Goal: Task Accomplishment & Management: Manage account settings

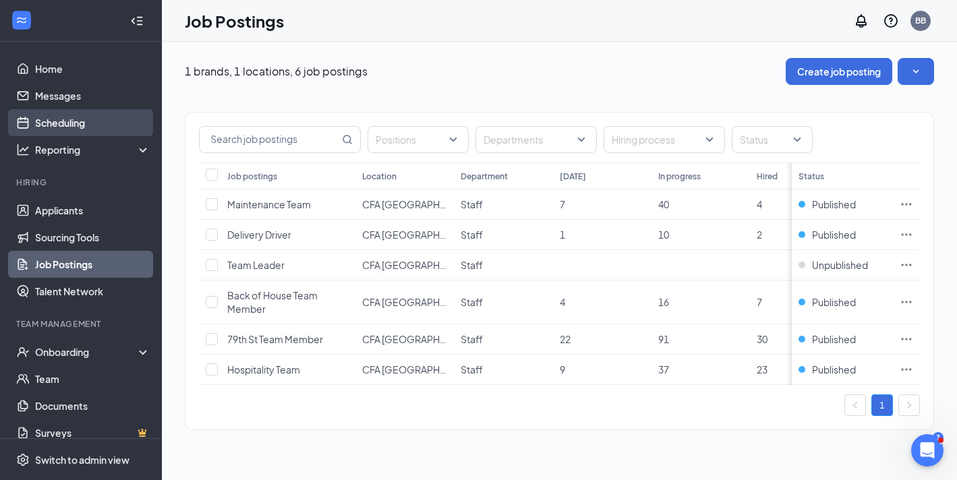
click at [65, 115] on link "Scheduling" at bounding box center [92, 122] width 115 height 27
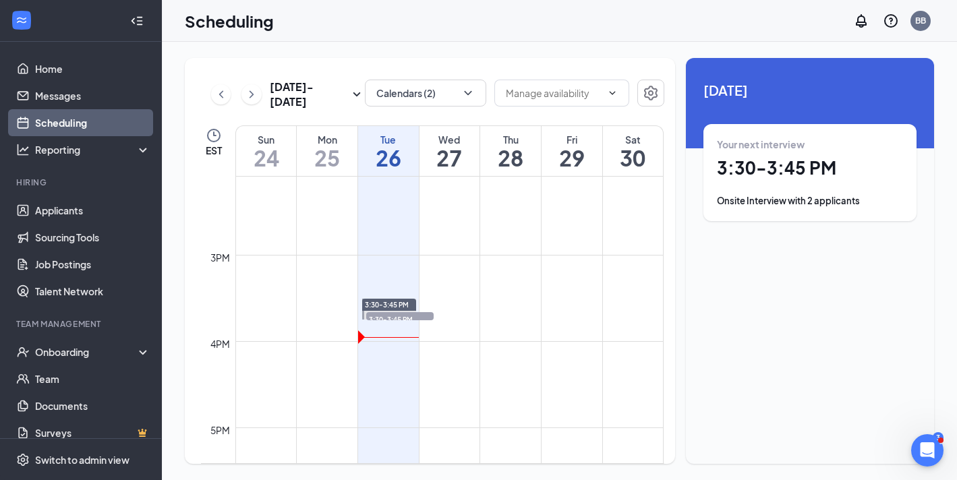
scroll to position [1223, 0]
click at [430, 306] on span "3:30-3:45 PM" at bounding box center [399, 311] width 67 height 13
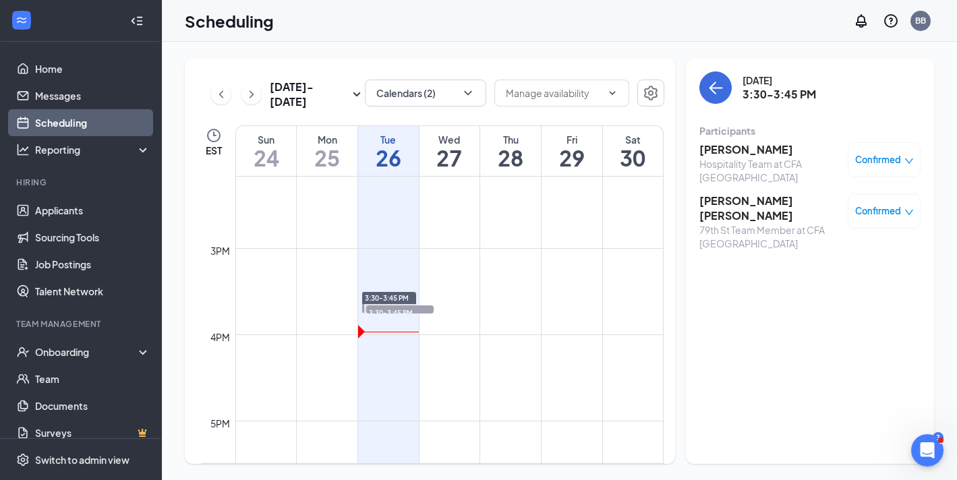
click at [752, 152] on h3 "JAMIE SOMOZA" at bounding box center [770, 149] width 142 height 15
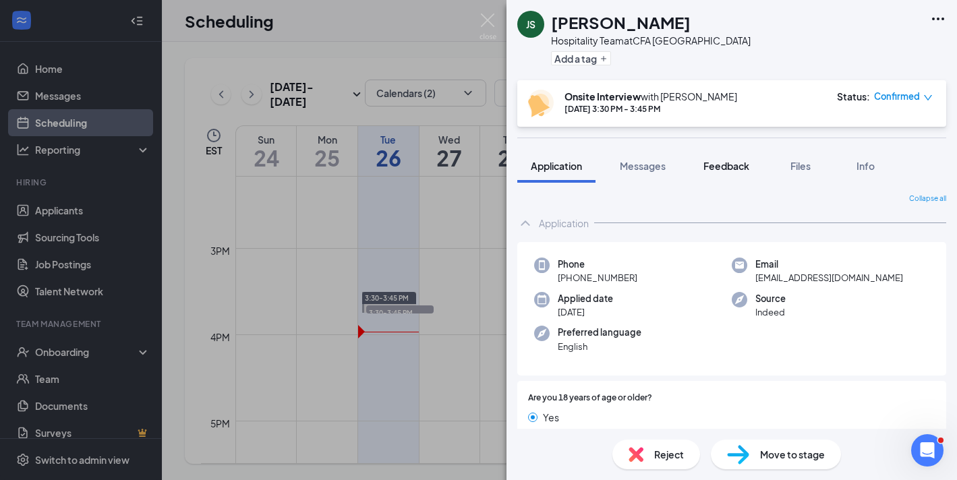
click at [722, 169] on span "Feedback" at bounding box center [726, 166] width 46 height 12
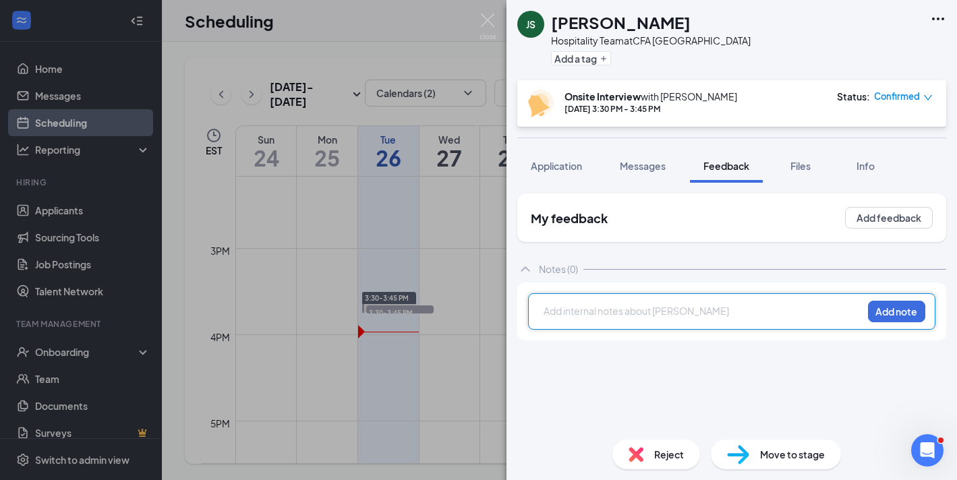
click at [649, 307] on div at bounding box center [703, 311] width 318 height 14
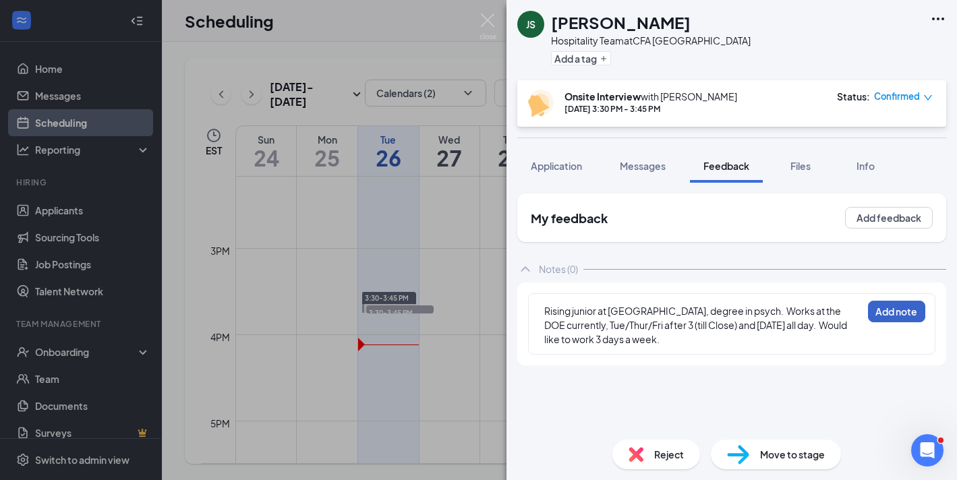
click at [899, 313] on button "Add note" at bounding box center [896, 312] width 57 height 22
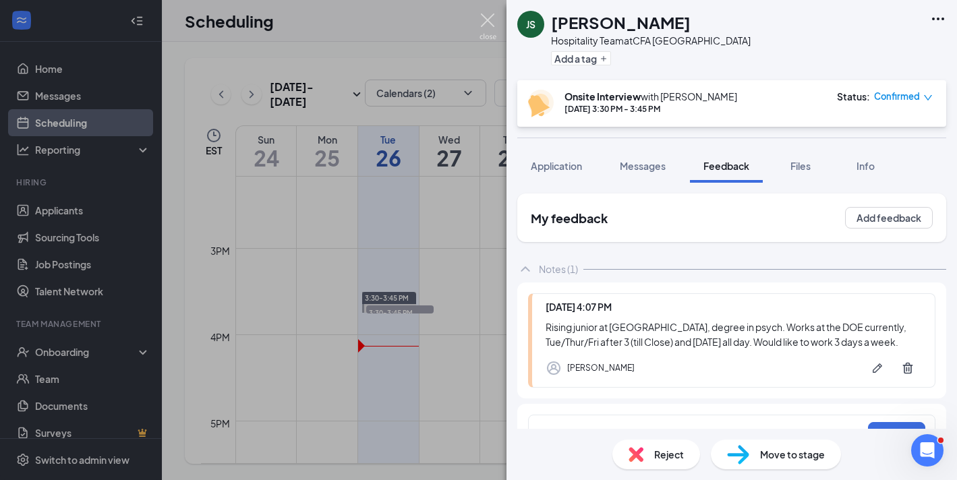
click at [489, 22] on img at bounding box center [487, 26] width 17 height 26
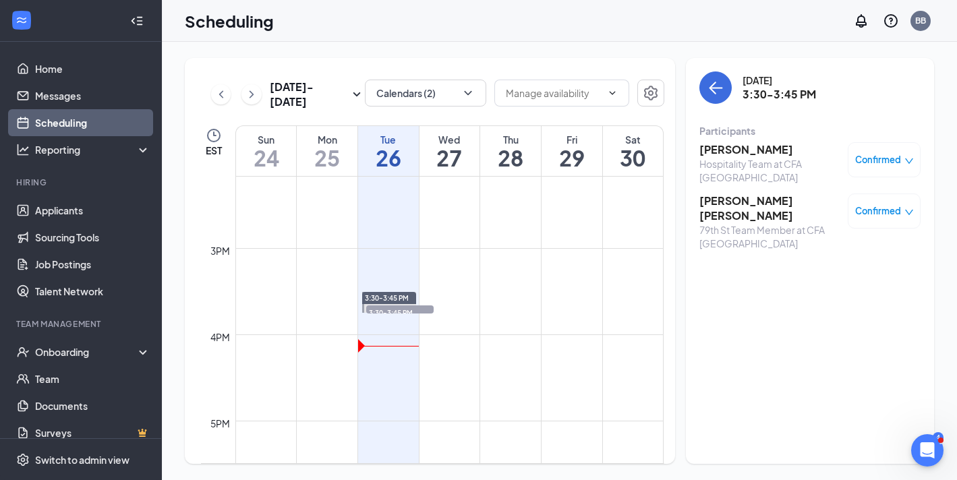
click at [771, 199] on h3 "Anna Erika White" at bounding box center [770, 208] width 142 height 30
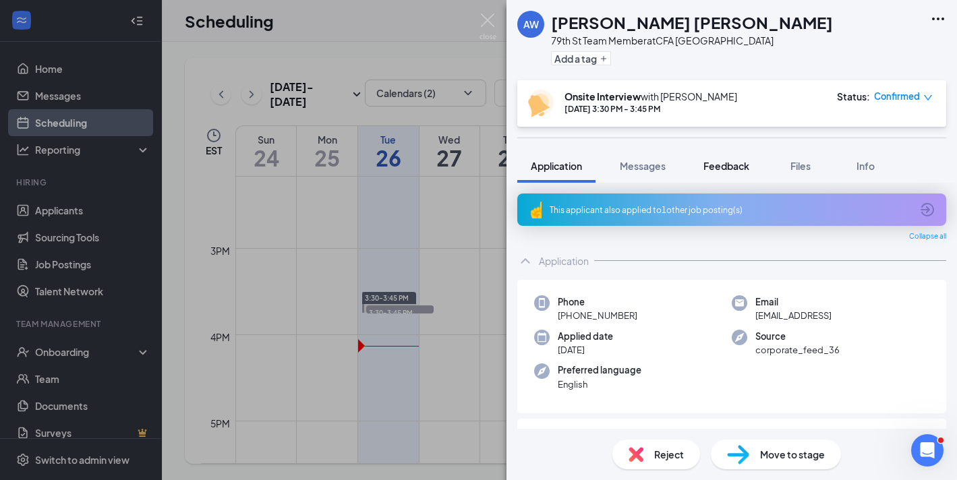
click at [725, 171] on span "Feedback" at bounding box center [726, 166] width 46 height 12
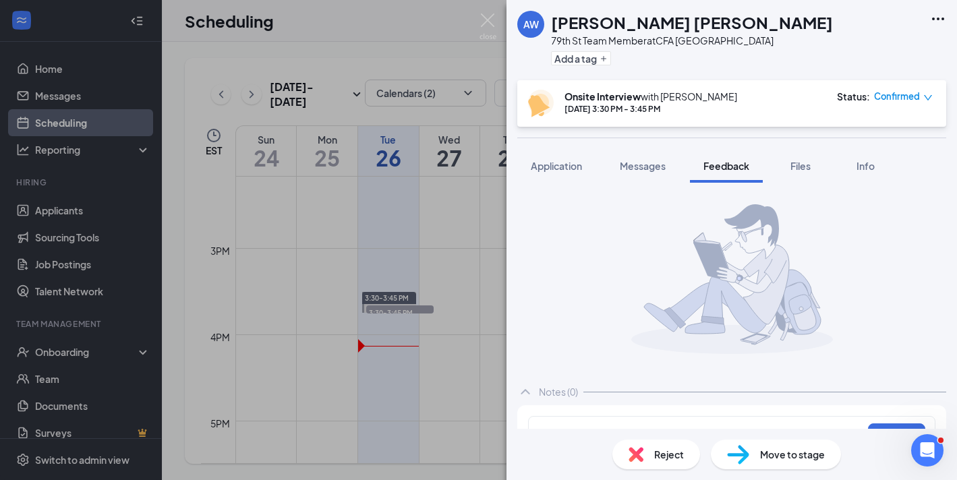
click at [585, 413] on div "Add internal notes about Anna Erika White Add note" at bounding box center [731, 434] width 429 height 58
click at [585, 417] on div "Add internal notes about Anna Erika White Add note" at bounding box center [731, 434] width 407 height 36
click at [585, 425] on div "Add internal notes about Anna Erika White Add note" at bounding box center [731, 434] width 407 height 36
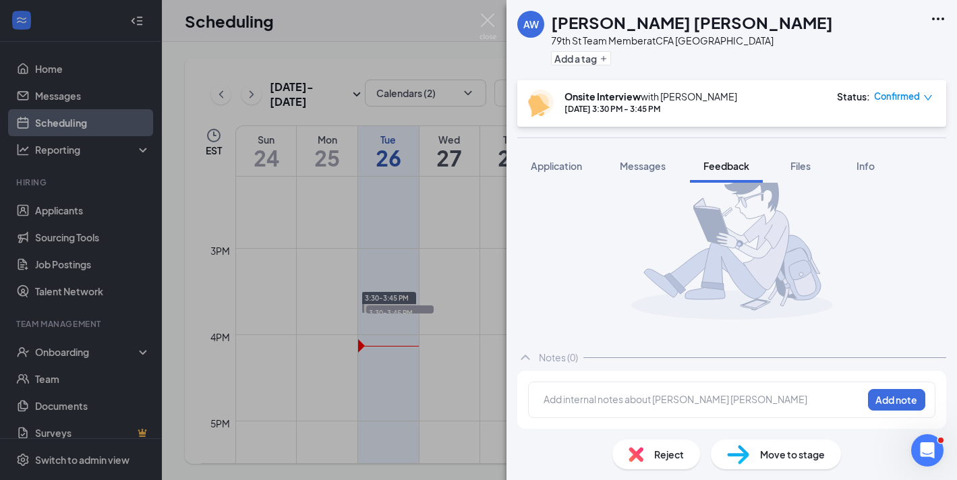
click at [606, 400] on div at bounding box center [703, 399] width 318 height 14
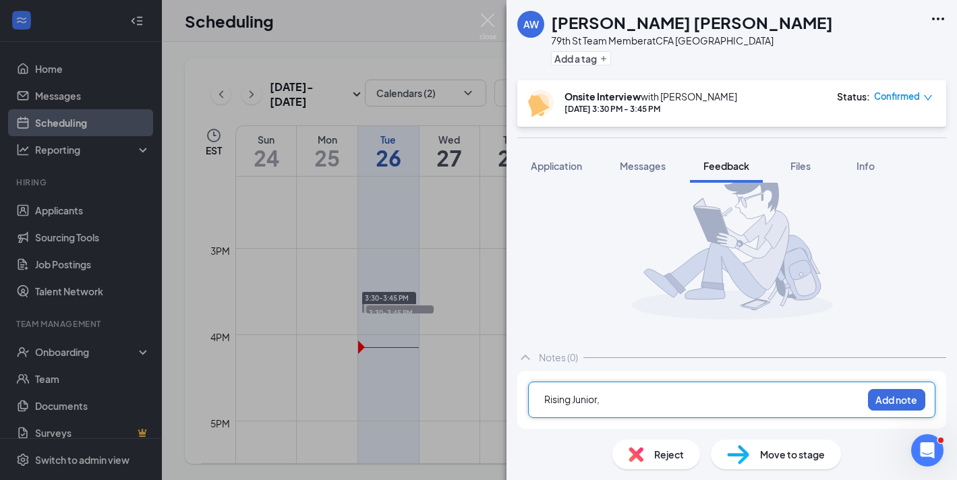
click at [614, 399] on div "Rising Junior," at bounding box center [703, 399] width 318 height 14
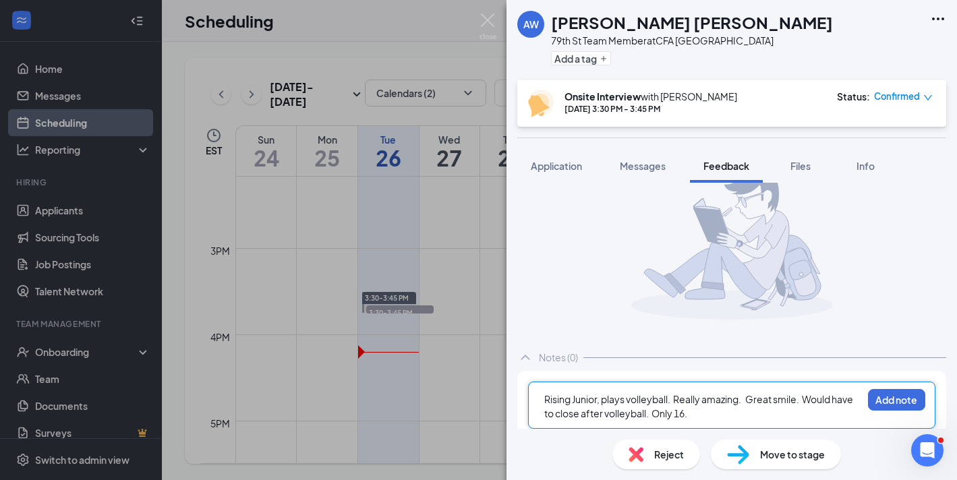
click at [674, 399] on span "Rising Junior, plays volleyball. Really amazing. Great smile. Would have to clo…" at bounding box center [699, 406] width 310 height 26
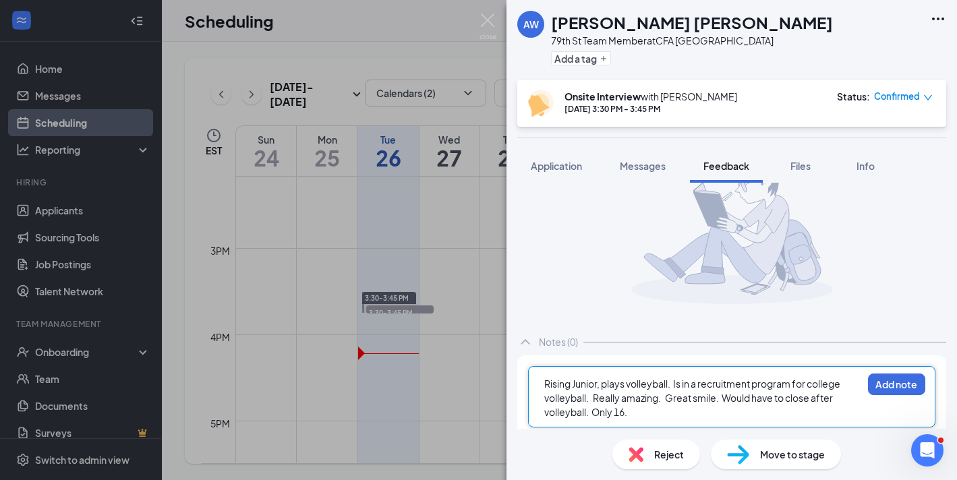
scroll to position [54, 0]
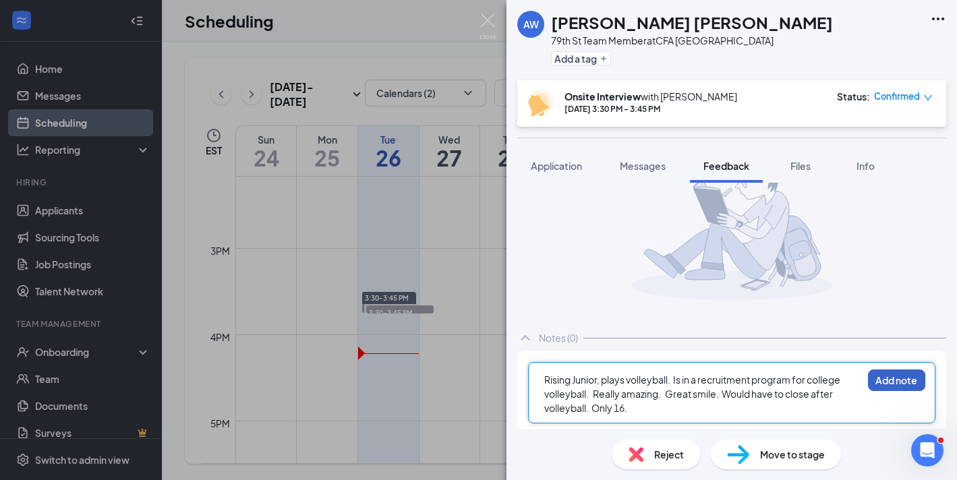
click at [874, 381] on button "Add note" at bounding box center [896, 380] width 57 height 22
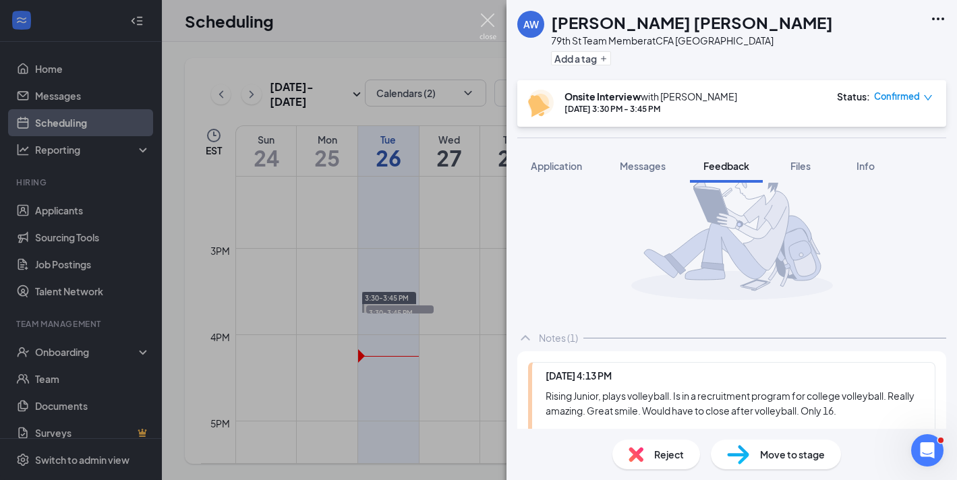
click at [487, 22] on img at bounding box center [487, 26] width 17 height 26
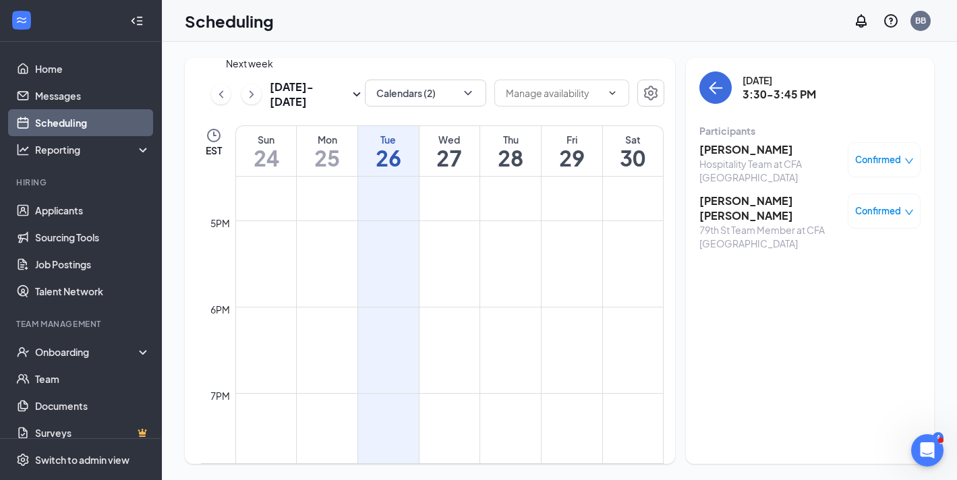
click at [249, 90] on icon "ChevronRight" at bounding box center [251, 94] width 13 height 16
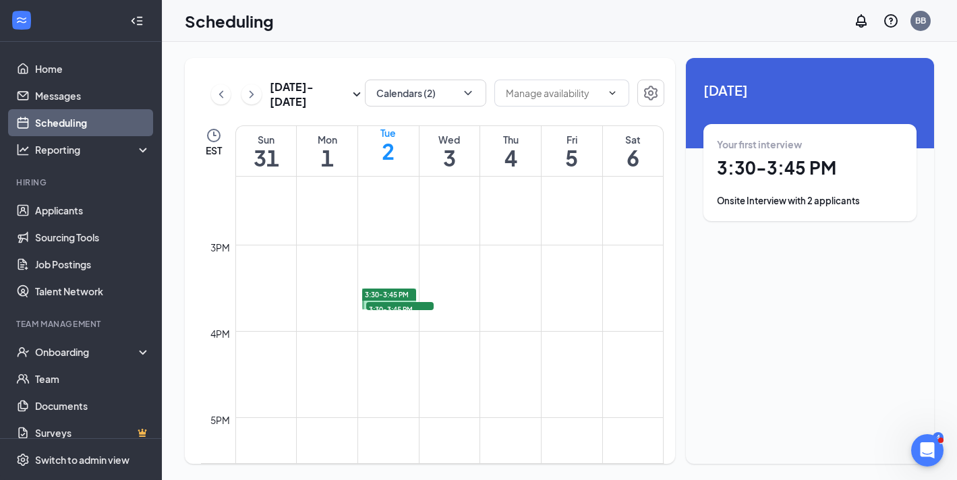
scroll to position [1235, 0]
click at [249, 97] on icon "ChevronRight" at bounding box center [251, 94] width 13 height 16
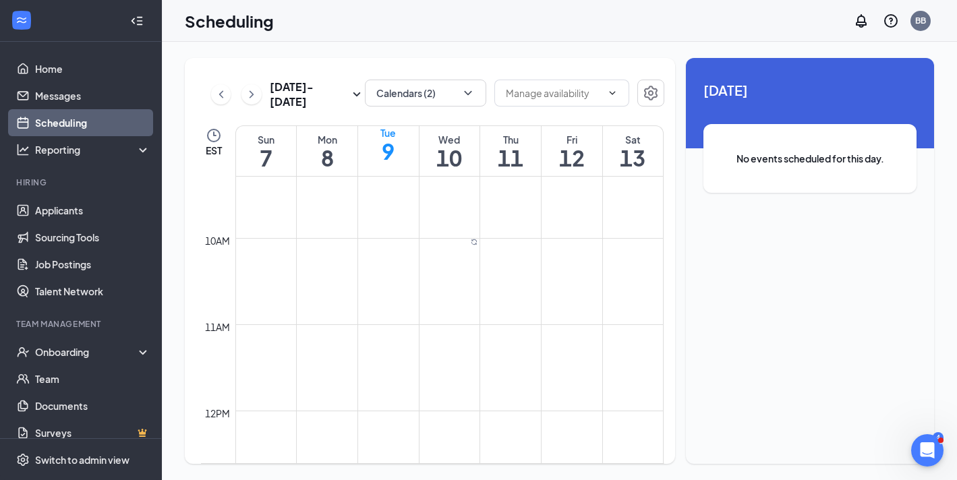
scroll to position [868, 0]
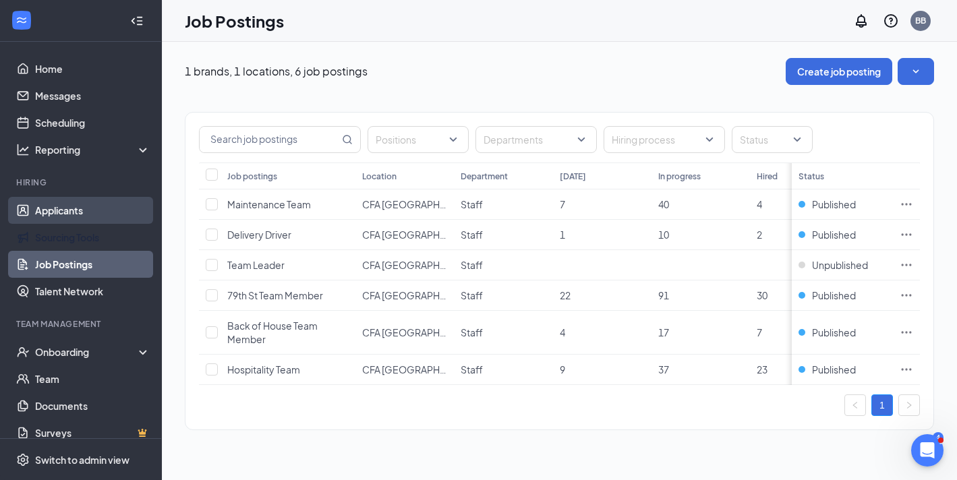
click at [69, 217] on link "Applicants" at bounding box center [92, 210] width 115 height 27
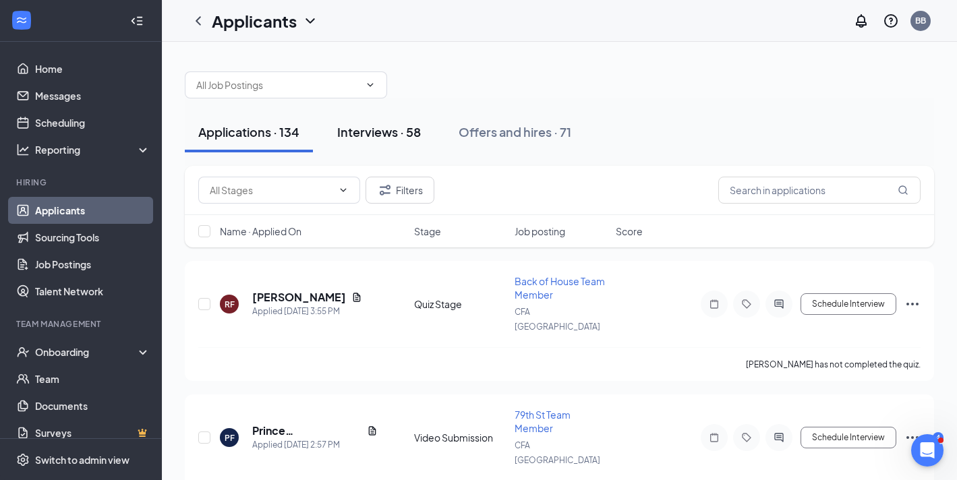
click at [398, 140] on button "Interviews · 58" at bounding box center [379, 132] width 111 height 40
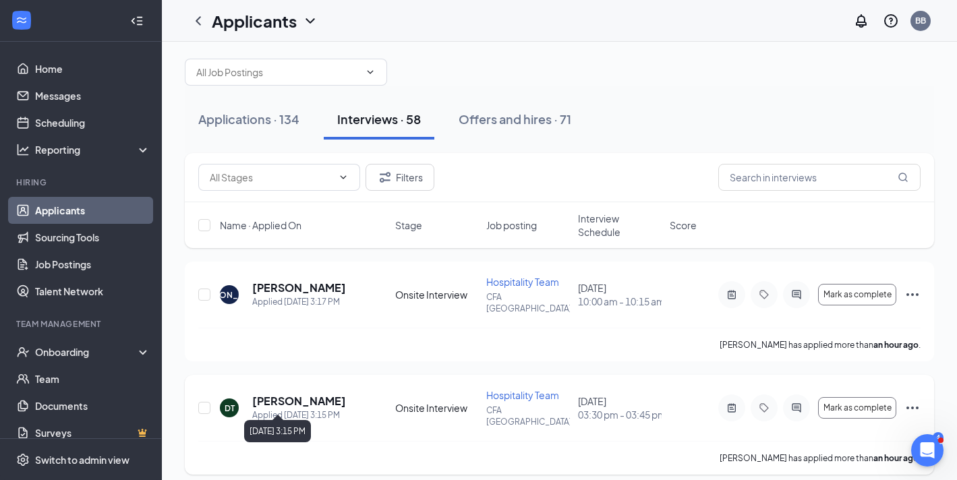
scroll to position [15, 0]
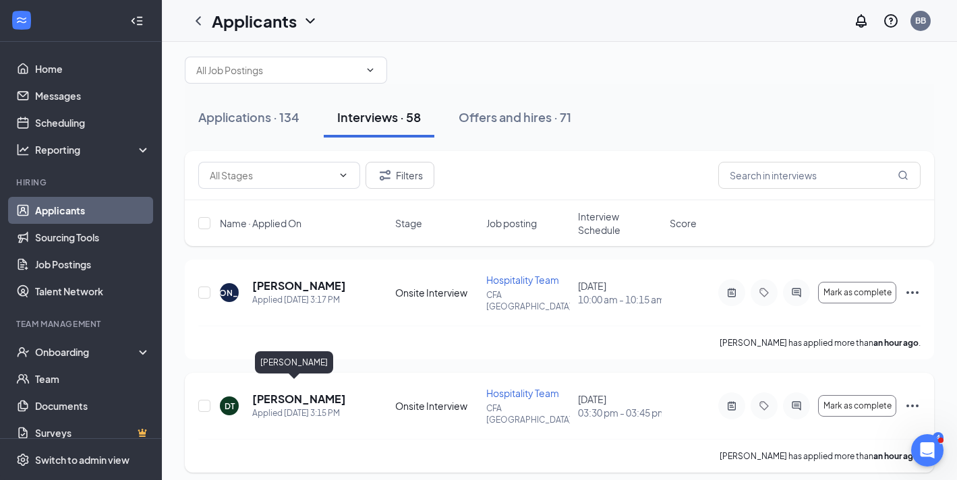
click at [284, 392] on h5 "[PERSON_NAME]" at bounding box center [299, 399] width 94 height 15
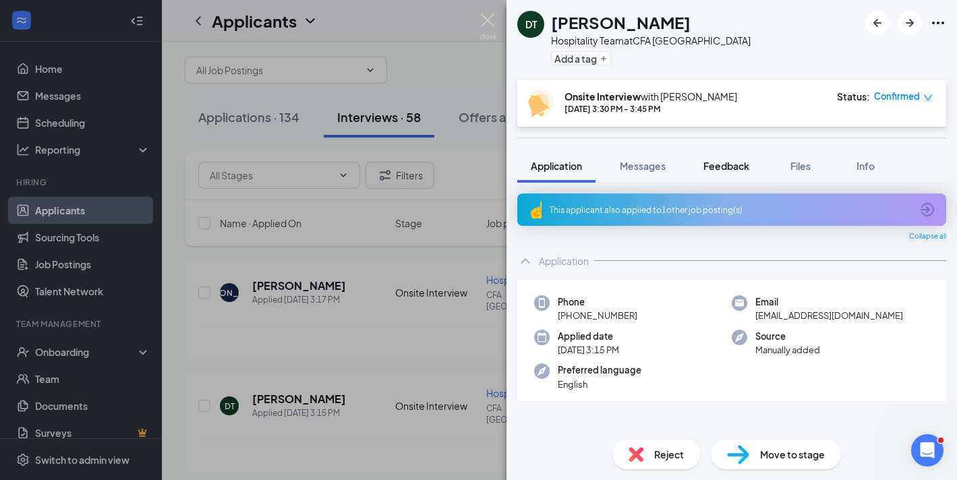
click at [734, 162] on span "Feedback" at bounding box center [726, 166] width 46 height 12
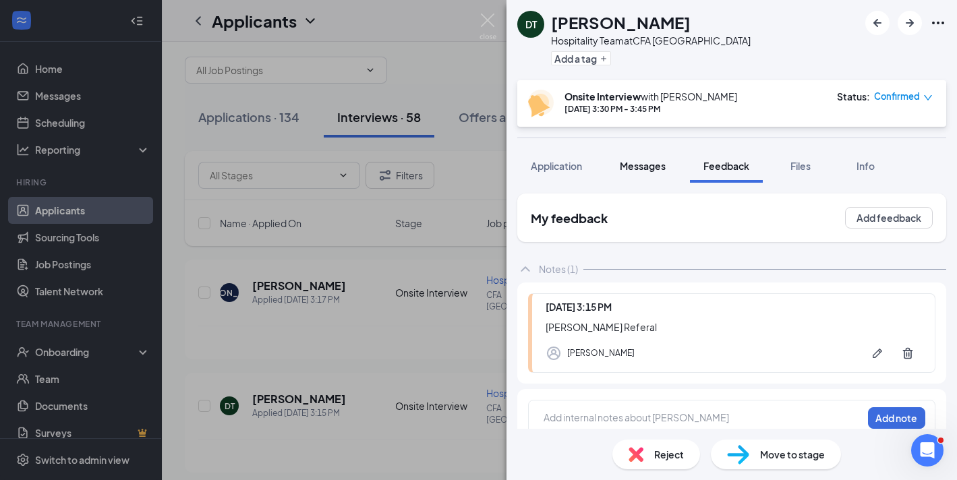
click at [668, 171] on button "Messages" at bounding box center [642, 166] width 73 height 34
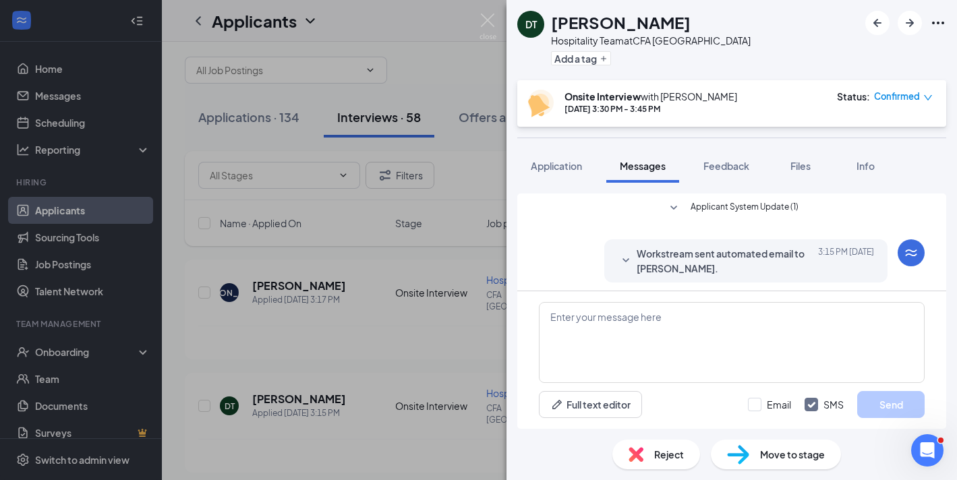
click at [698, 255] on span "Workstream sent automated email to [PERSON_NAME]." at bounding box center [724, 261] width 177 height 30
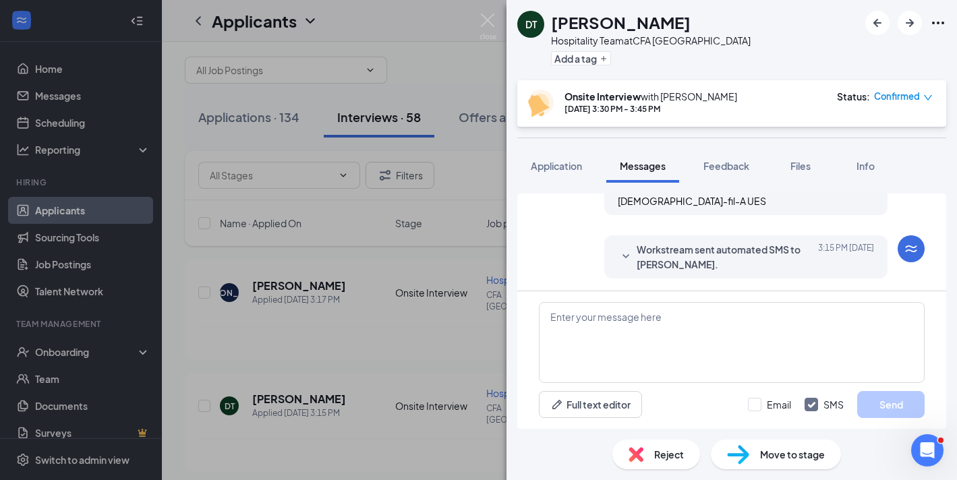
scroll to position [275, 0]
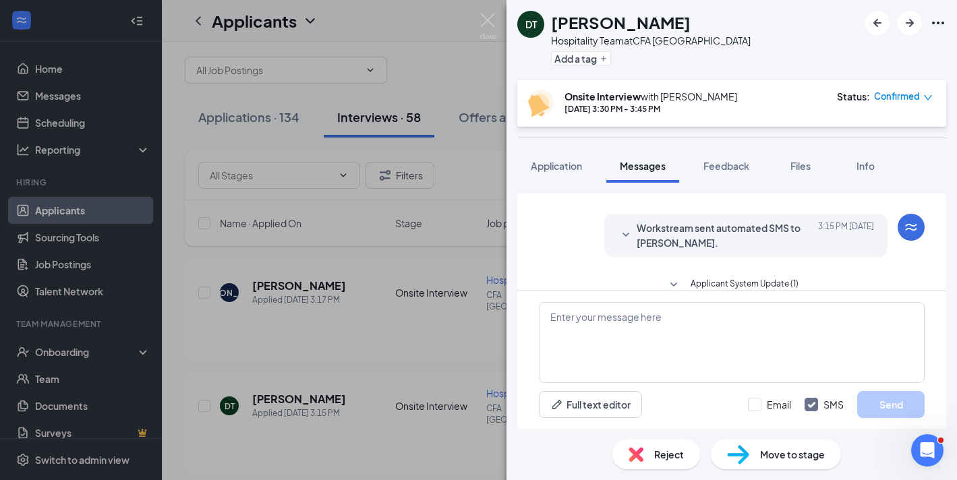
click at [698, 238] on span "Workstream sent automated SMS to [PERSON_NAME]." at bounding box center [724, 235] width 177 height 30
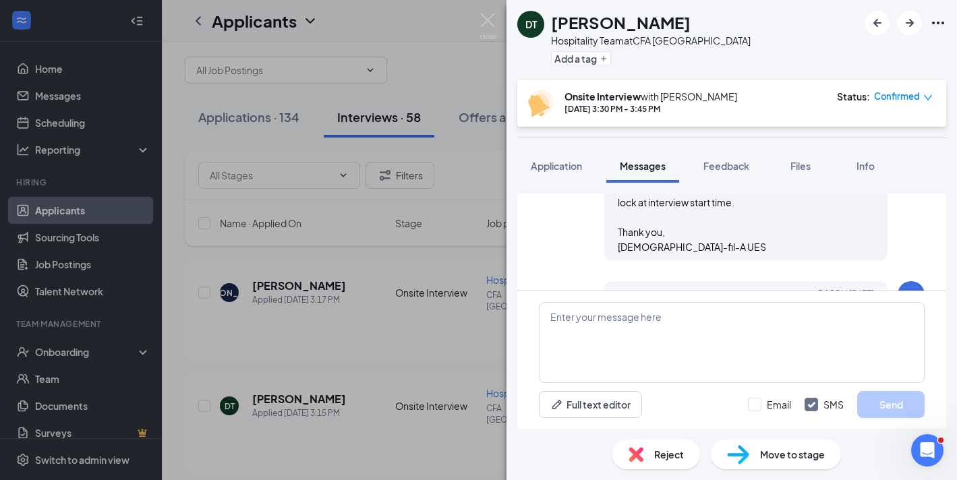
scroll to position [473, 0]
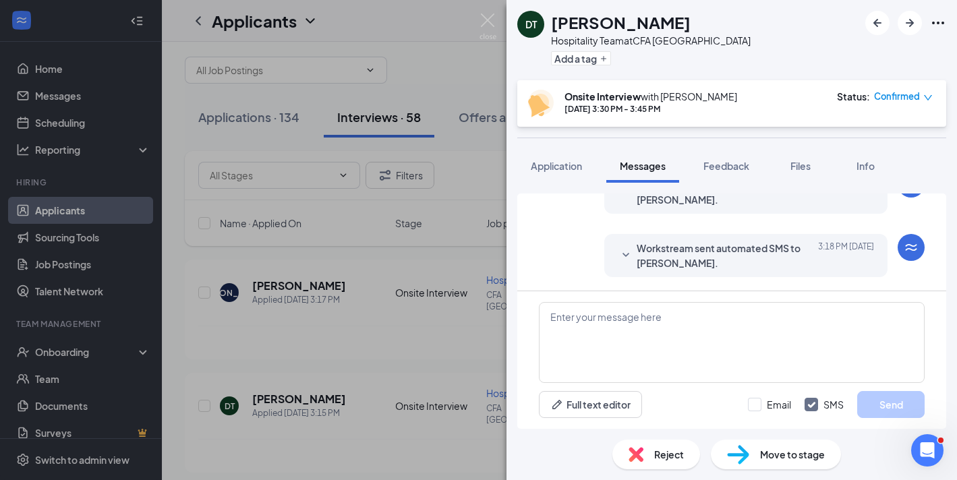
click at [687, 269] on span "Workstream sent automated SMS to [PERSON_NAME]." at bounding box center [724, 256] width 177 height 30
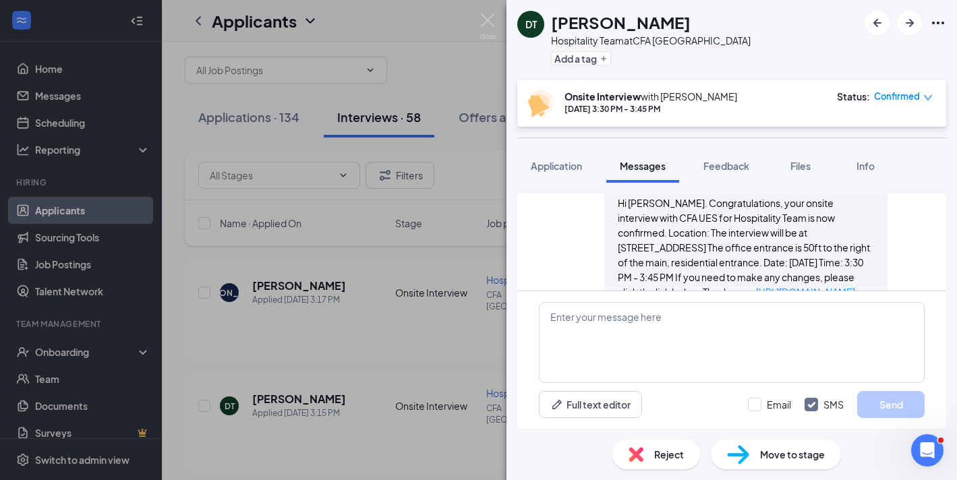
scroll to position [582, 0]
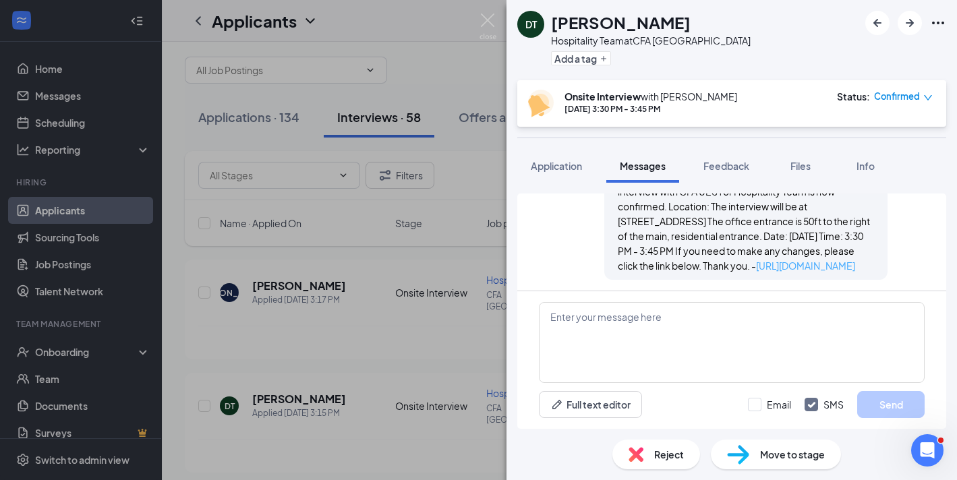
click at [756, 263] on link "[URL][DOMAIN_NAME]" at bounding box center [805, 266] width 99 height 12
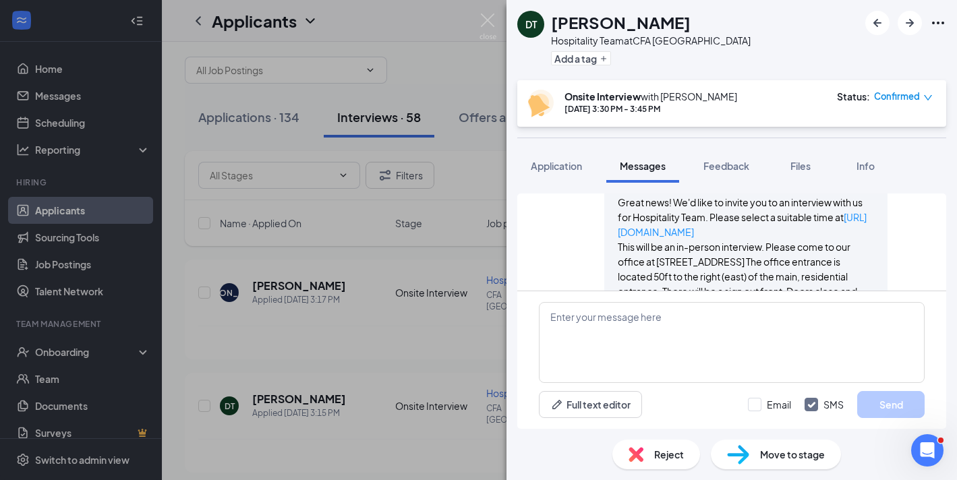
scroll to position [86, 0]
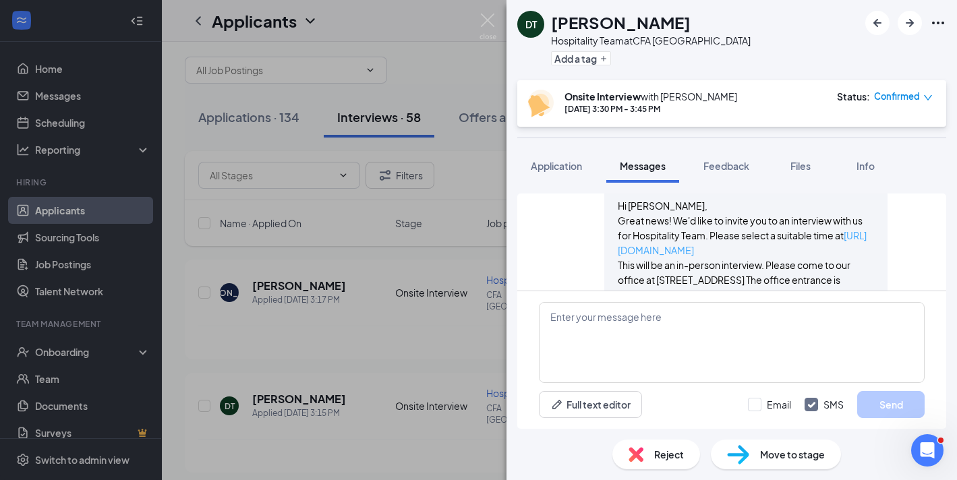
click at [731, 249] on link "[URL][DOMAIN_NAME]" at bounding box center [742, 242] width 249 height 27
click at [494, 28] on img at bounding box center [487, 26] width 17 height 26
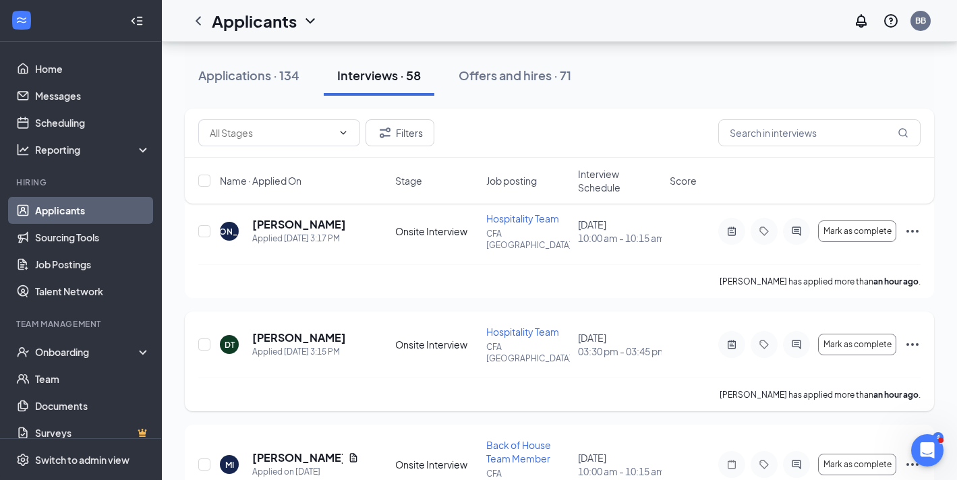
scroll to position [141, 0]
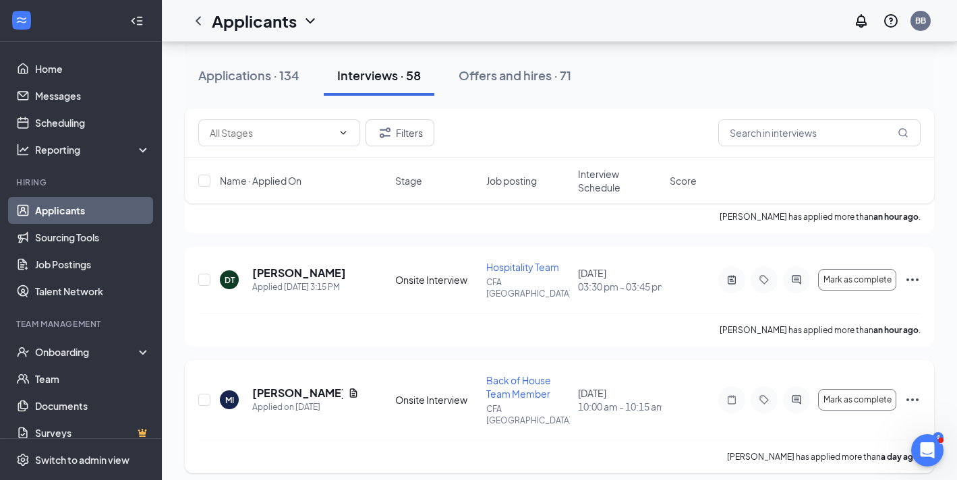
click at [322, 386] on h5 "[PERSON_NAME]" at bounding box center [297, 393] width 90 height 15
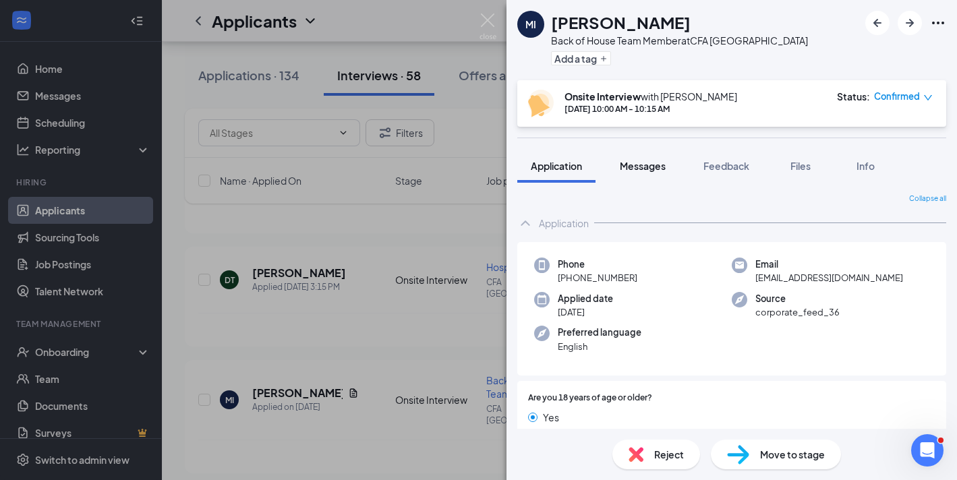
click at [652, 170] on span "Messages" at bounding box center [643, 166] width 46 height 12
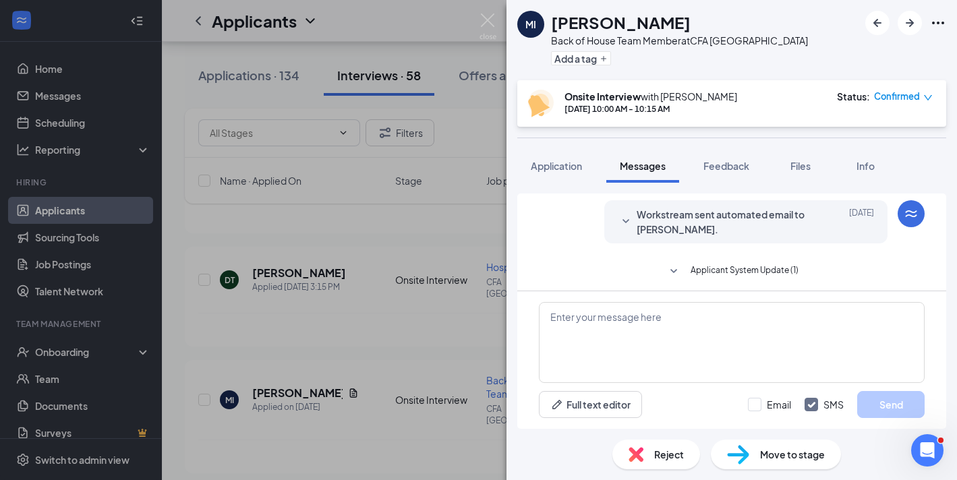
scroll to position [91, 0]
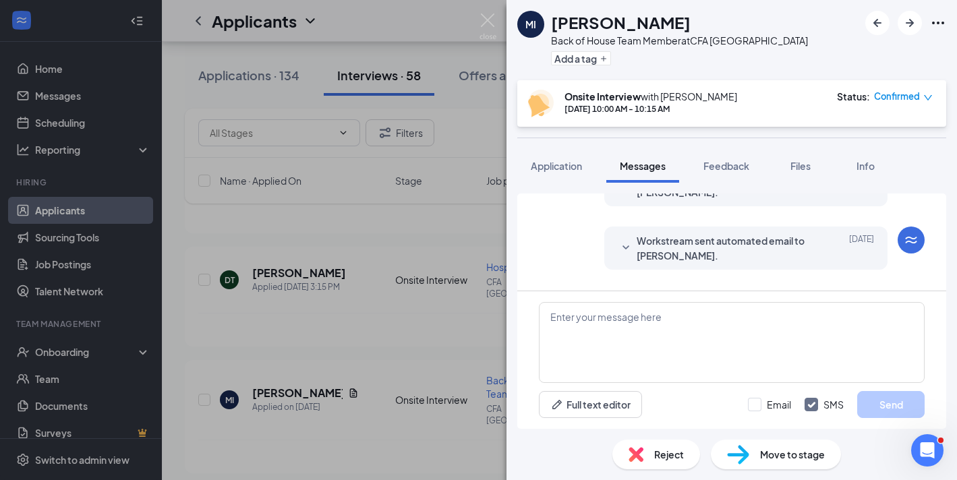
click at [733, 261] on span "Workstream sent automated email to [PERSON_NAME]." at bounding box center [724, 248] width 177 height 30
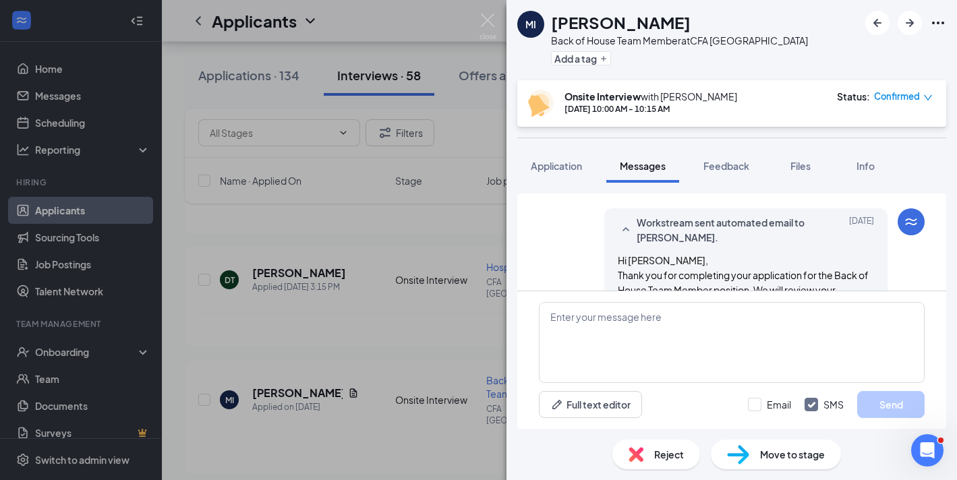
scroll to position [100, 0]
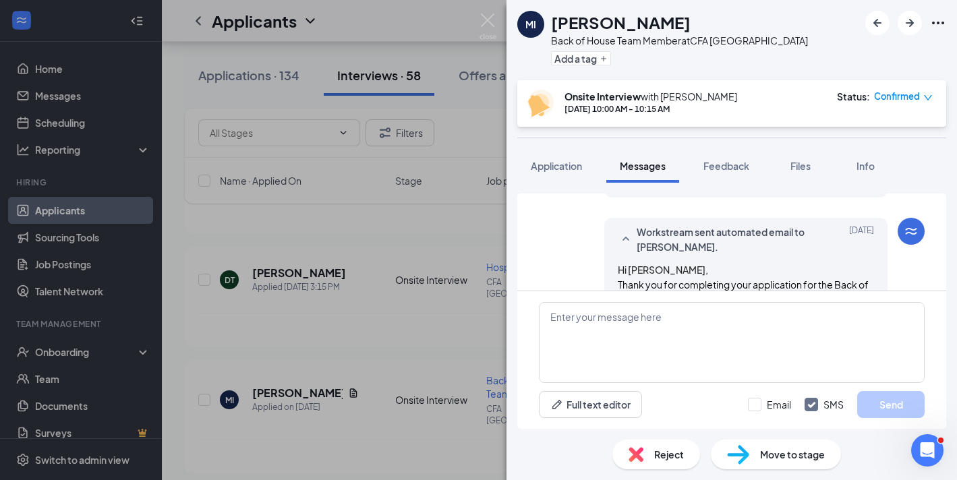
click at [719, 191] on span "Workstream sent automated SMS to [PERSON_NAME]." at bounding box center [724, 176] width 177 height 30
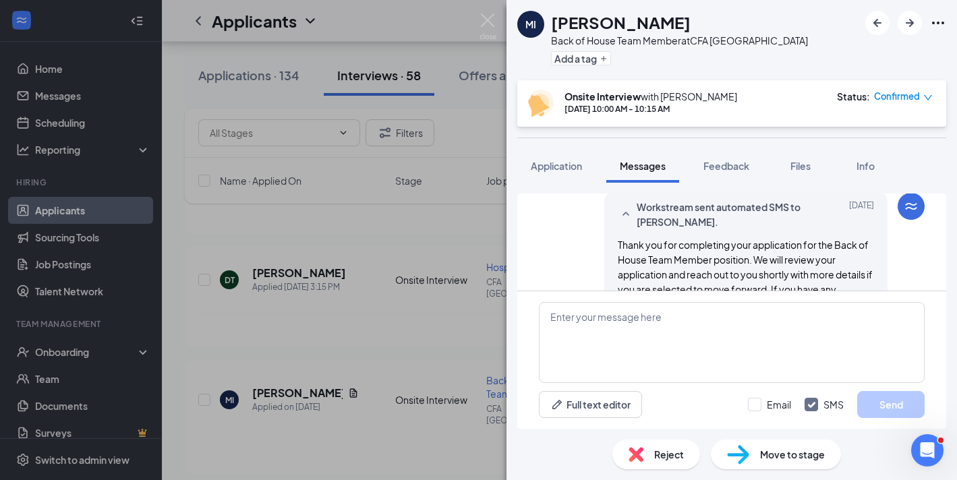
scroll to position [0, 0]
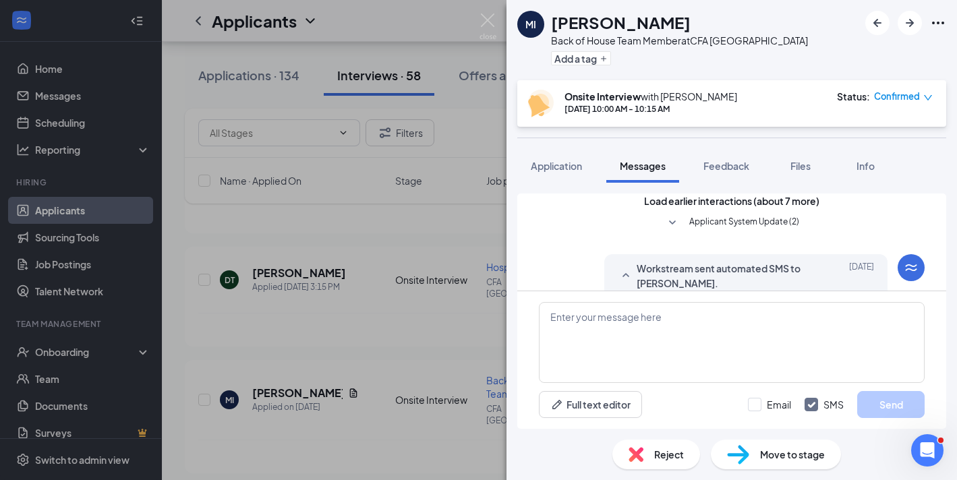
click at [709, 231] on span "Applicant System Update (2)" at bounding box center [744, 223] width 110 height 16
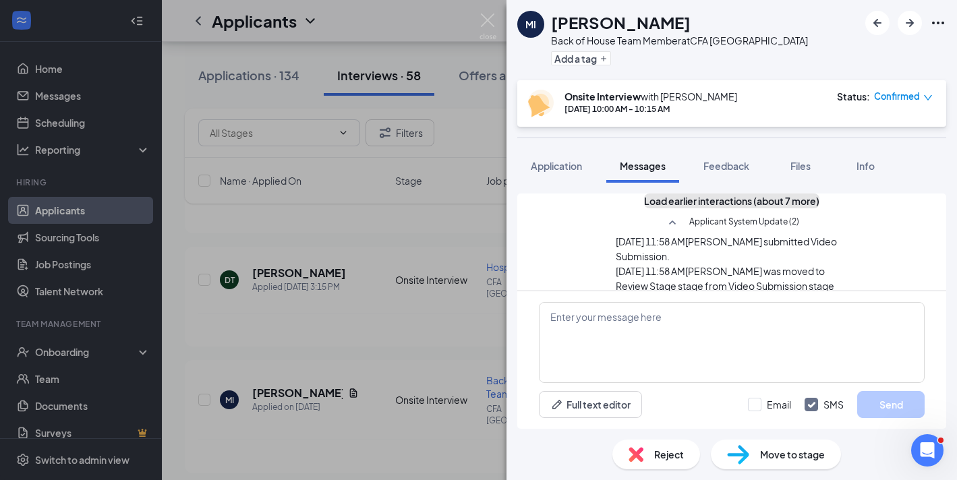
click at [714, 208] on button "Load earlier interactions (about 7 more)" at bounding box center [731, 200] width 175 height 15
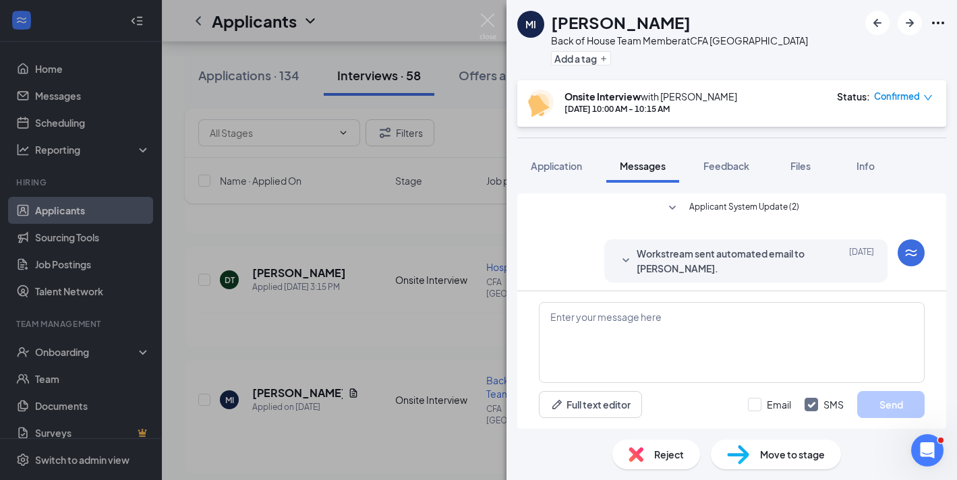
click at [700, 262] on span "Workstream sent automated email to [PERSON_NAME]." at bounding box center [724, 261] width 177 height 30
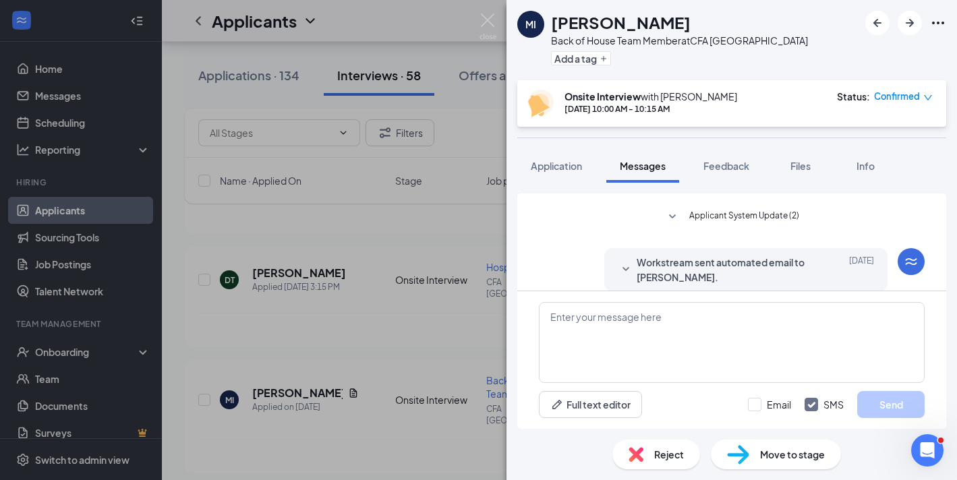
click at [700, 262] on span "Workstream sent automated email to [PERSON_NAME]." at bounding box center [724, 270] width 177 height 30
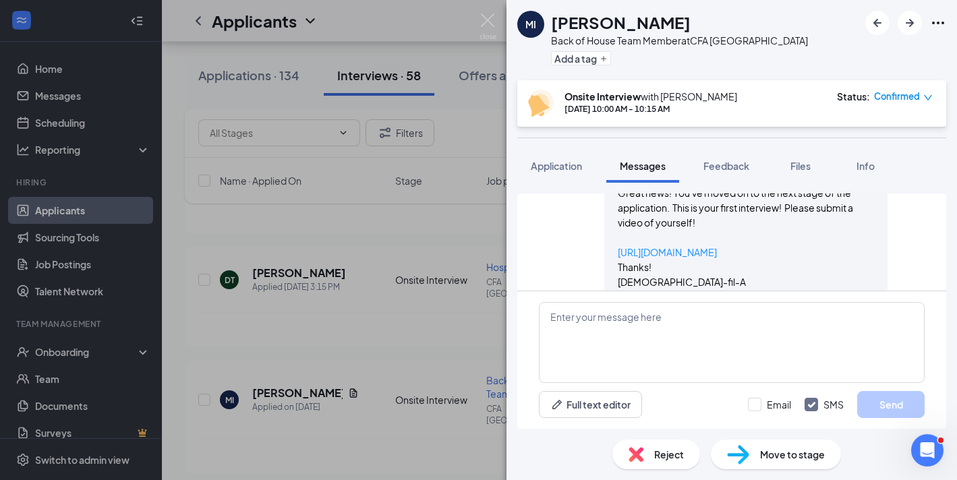
scroll to position [390, 0]
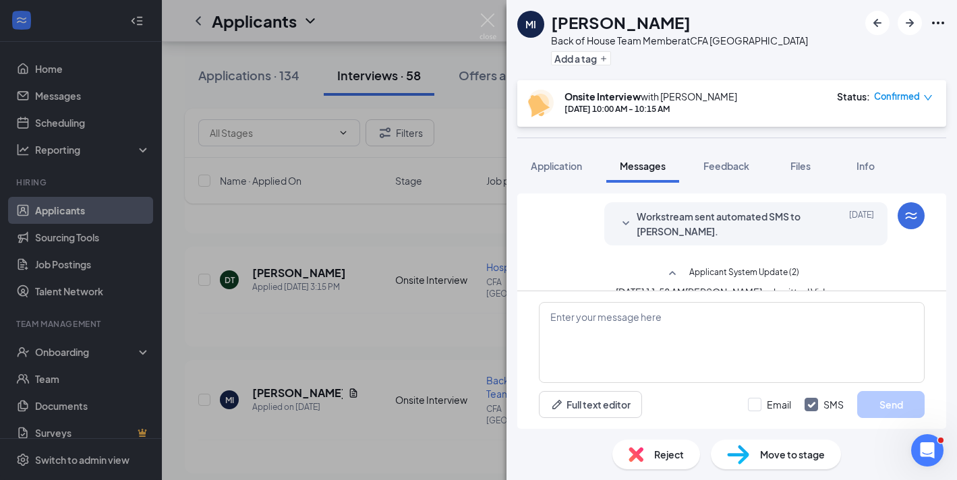
click at [696, 235] on span "Workstream sent automated SMS to [PERSON_NAME]." at bounding box center [724, 224] width 177 height 30
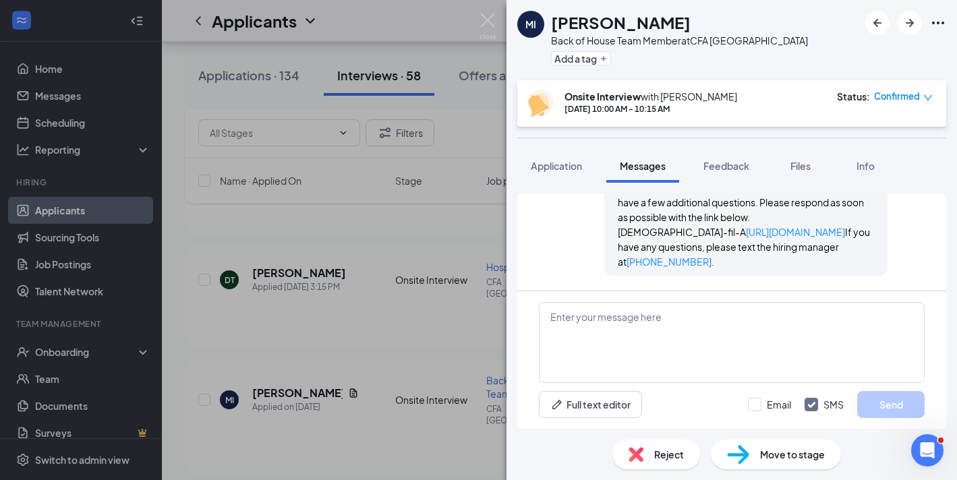
scroll to position [600, 0]
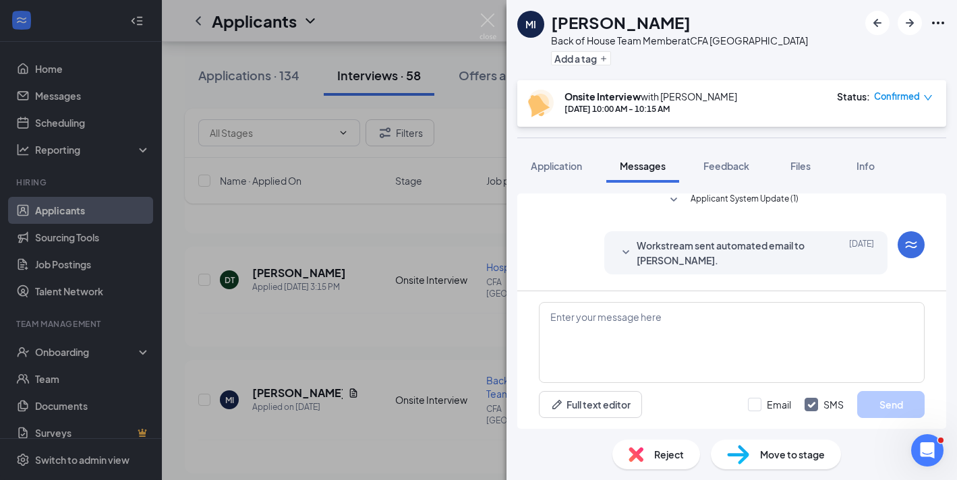
click at [693, 256] on span "Workstream sent automated email to [PERSON_NAME]." at bounding box center [724, 253] width 177 height 30
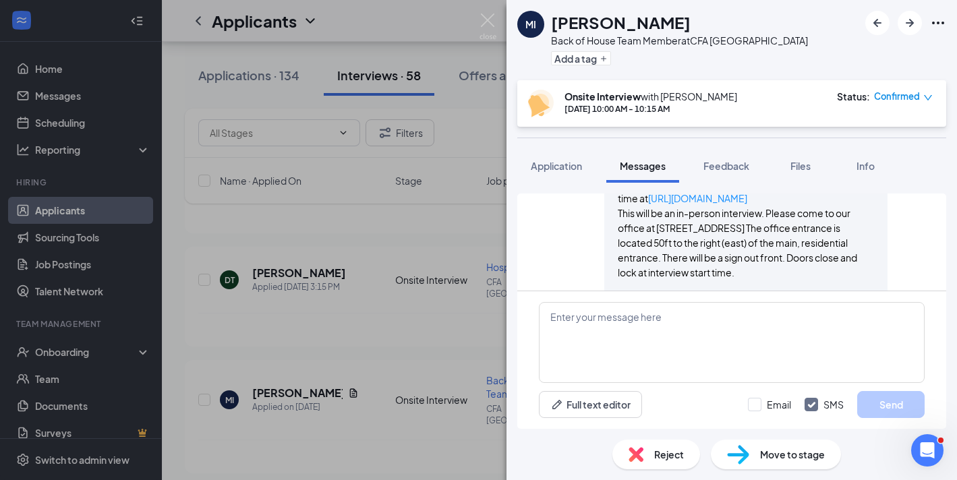
scroll to position [1317, 0]
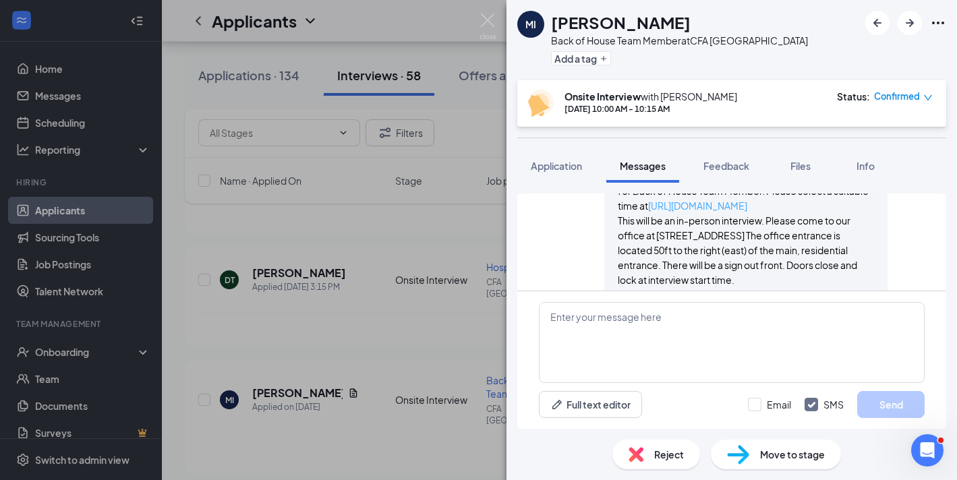
click at [747, 212] on link "[URL][DOMAIN_NAME]" at bounding box center [697, 206] width 99 height 12
click at [479, 27] on img at bounding box center [487, 26] width 17 height 26
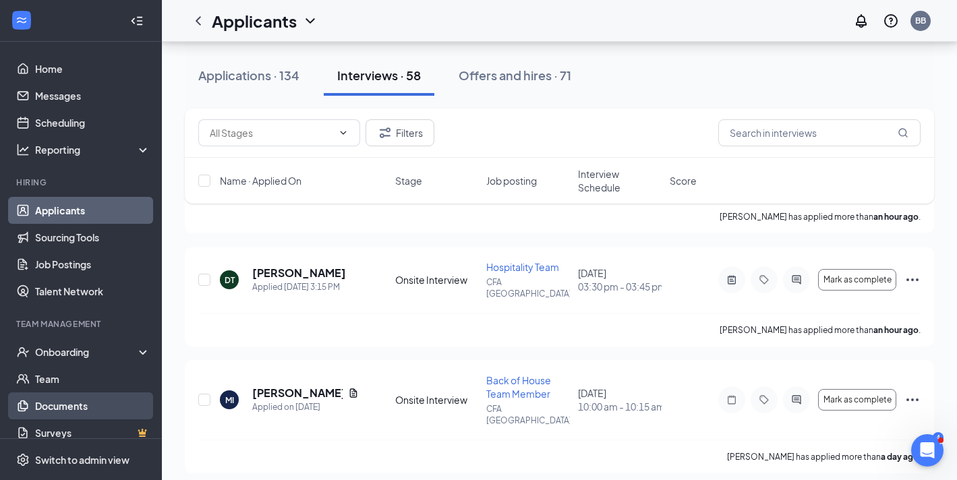
scroll to position [13, 0]
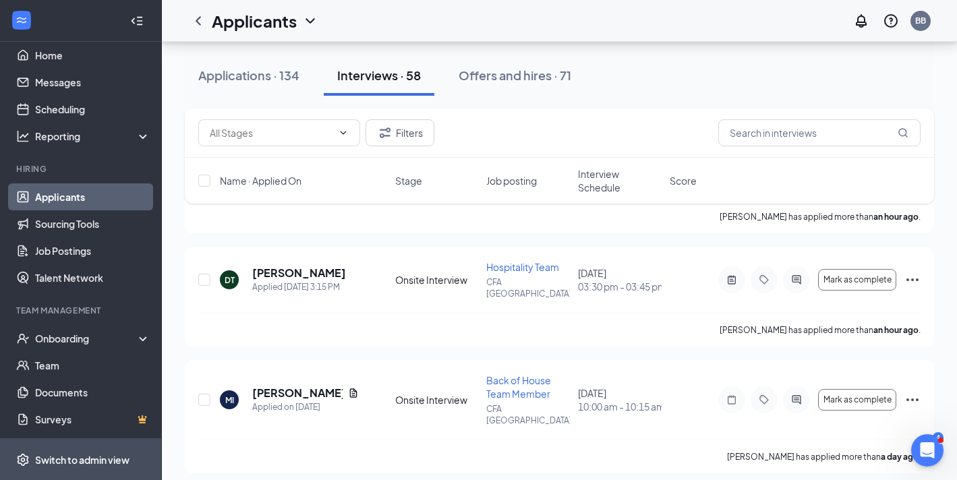
click at [62, 453] on div "Switch to admin view" at bounding box center [82, 459] width 94 height 13
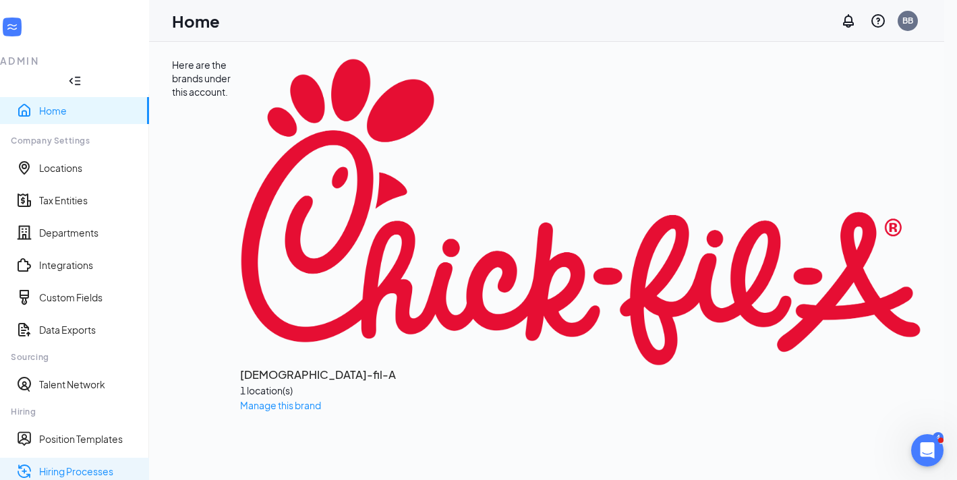
click at [92, 465] on link "Hiring Processes" at bounding box center [88, 471] width 99 height 13
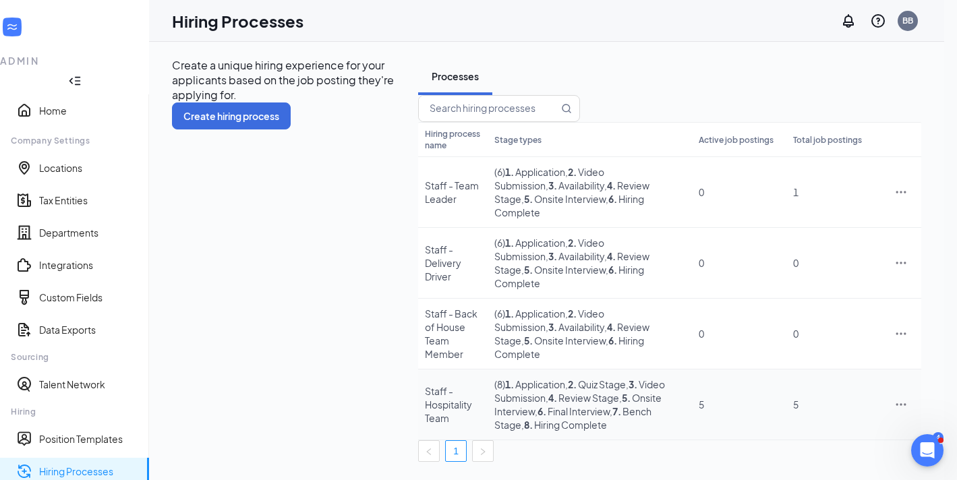
click at [494, 392] on span ", 5 . Onsite Interview" at bounding box center [577, 405] width 167 height 26
click at [672, 376] on td "( 8 ) 1 . Application , 2 . Quiz Stage , 3 . Video Submission , 4 . Review Stag…" at bounding box center [589, 404] width 204 height 71
click at [904, 403] on icon "Ellipses" at bounding box center [901, 404] width 10 height 2
click at [805, 245] on span "Edit" at bounding box center [838, 252] width 116 height 15
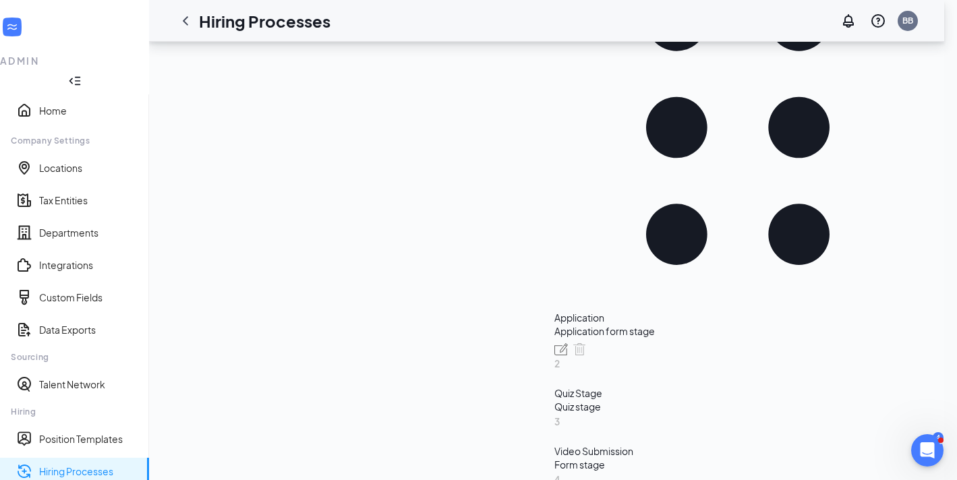
scroll to position [361, 0]
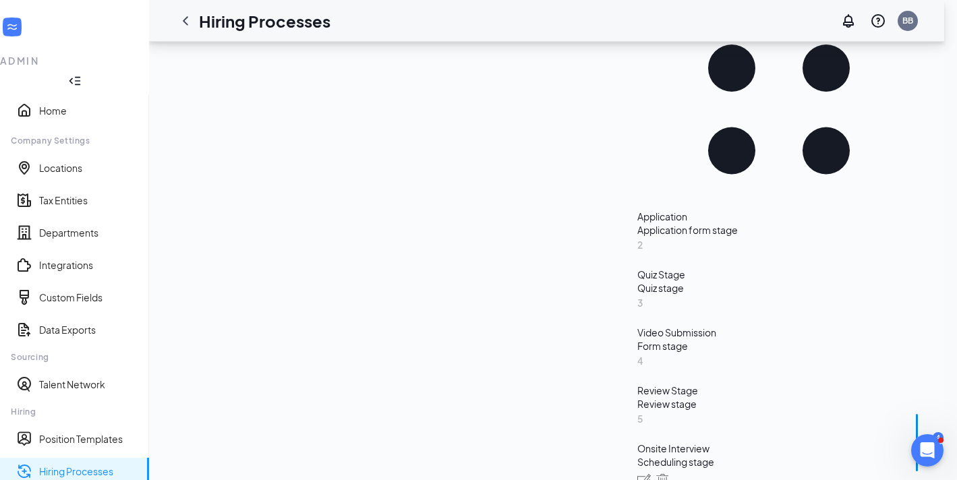
scroll to position [344, 0]
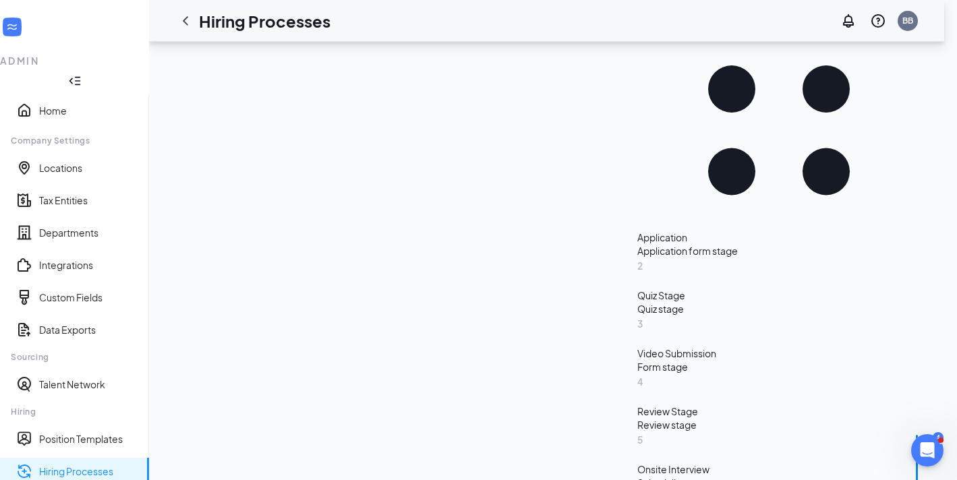
click at [637, 462] on div "Onsite Interview" at bounding box center [779, 468] width 284 height 13
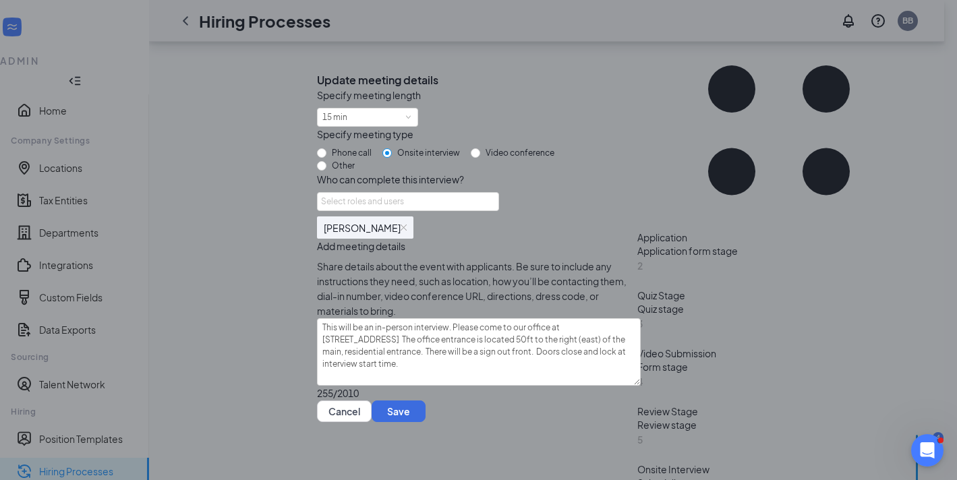
scroll to position [26, 0]
click at [371, 418] on button "Cancel" at bounding box center [344, 411] width 55 height 22
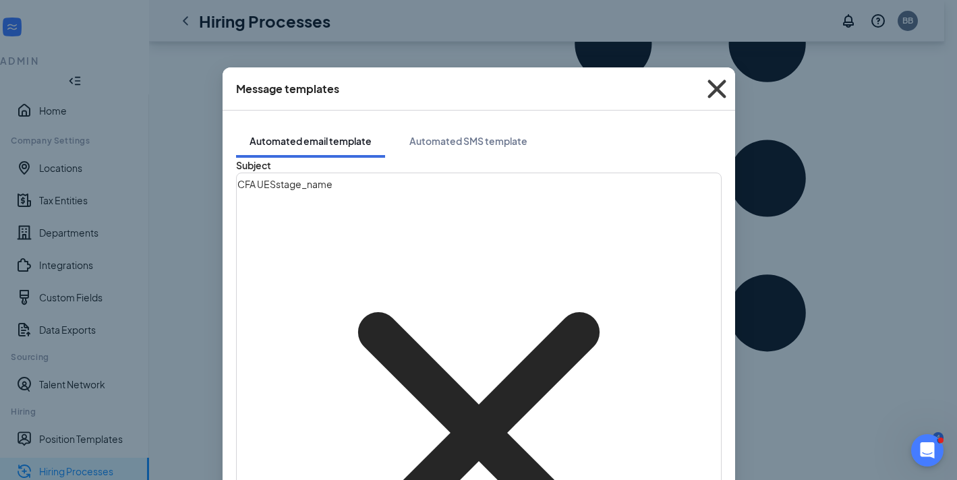
click at [721, 85] on icon "Cross" at bounding box center [716, 89] width 36 height 36
